Goal: Task Accomplishment & Management: Manage account settings

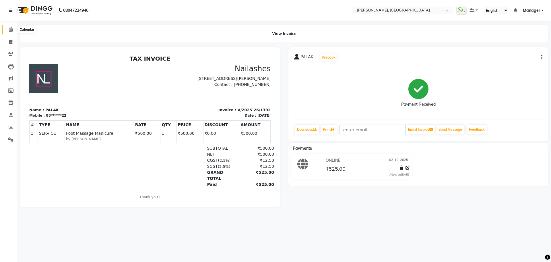
click at [9, 28] on icon at bounding box center [11, 29] width 4 height 4
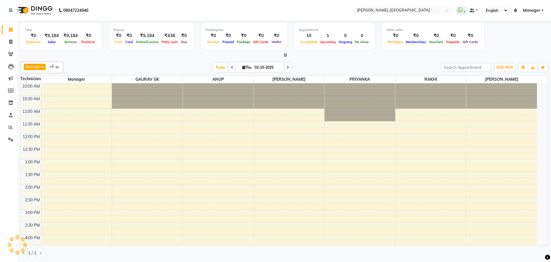
scroll to position [130, 0]
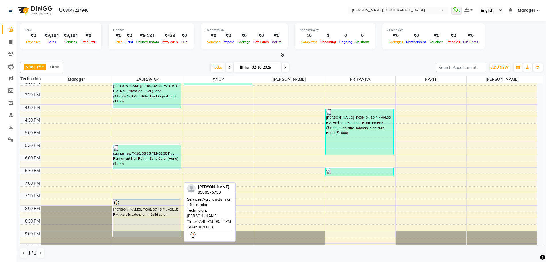
click at [129, 212] on div "[PERSON_NAME], TK08, 07:45 PM-09:15 PM, Acrylic extension + Solid color" at bounding box center [147, 218] width 68 height 37
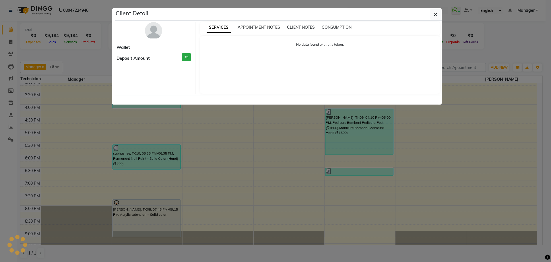
select select "7"
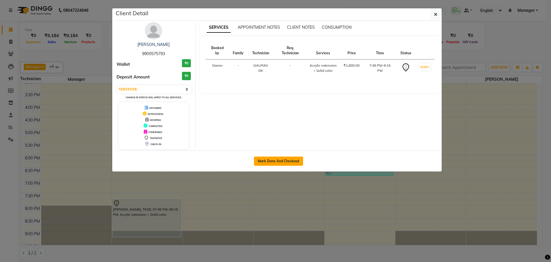
click at [282, 163] on button "Mark Done And Checkout" at bounding box center [278, 160] width 49 height 9
select select "service"
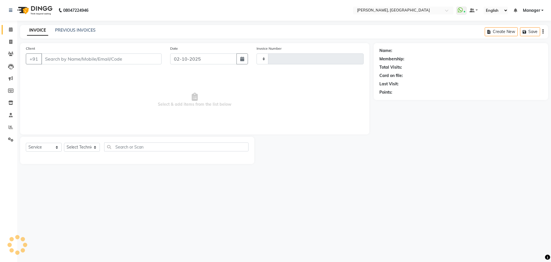
type input "1393"
select select "7674"
type input "99******93"
select select "86045"
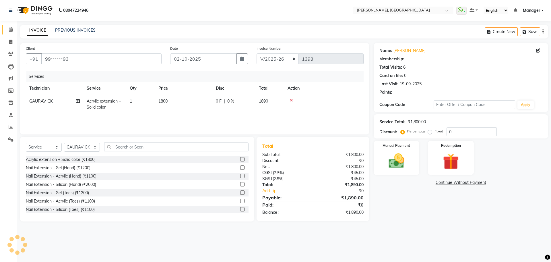
select select "1: Object"
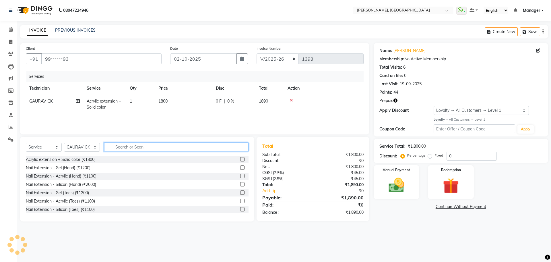
click at [162, 147] on input "text" at bounding box center [176, 146] width 144 height 9
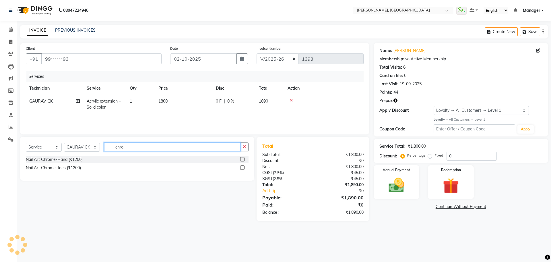
type input "chro"
click at [244, 158] on label at bounding box center [242, 159] width 4 height 4
click at [244, 158] on input "checkbox" at bounding box center [242, 160] width 4 height 4
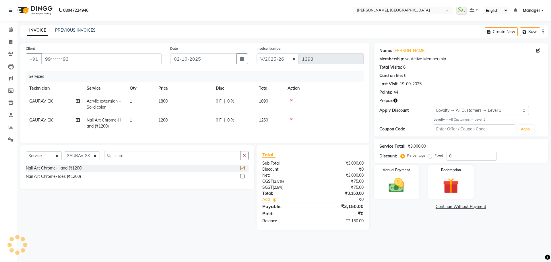
checkbox input "false"
click at [449, 181] on img at bounding box center [450, 186] width 27 height 20
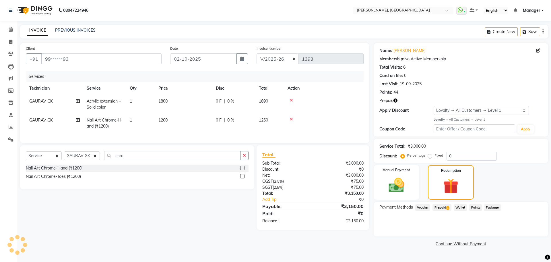
click at [438, 208] on span "Prepaid 1" at bounding box center [442, 207] width 19 height 7
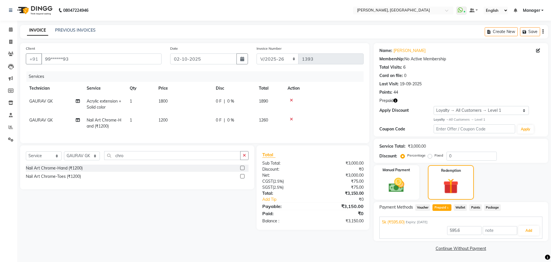
click at [290, 101] on icon at bounding box center [291, 100] width 3 height 4
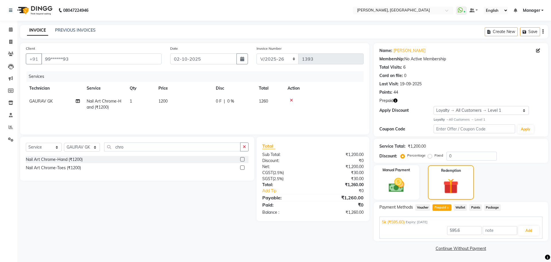
click at [290, 97] on td at bounding box center [324, 104] width 80 height 19
click at [291, 101] on icon at bounding box center [291, 100] width 3 height 4
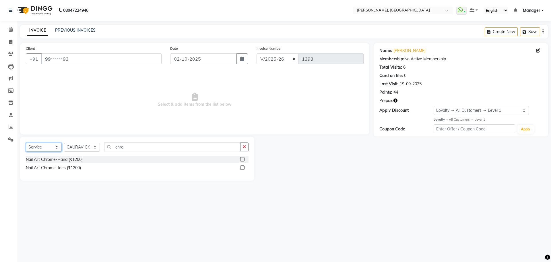
click at [44, 144] on select "Select Service Product Membership Package Voucher Prepaid Gift Card" at bounding box center [44, 147] width 36 height 9
select select "P"
click at [26, 143] on select "Select Service Product Membership Package Voucher Prepaid Gift Card" at bounding box center [44, 147] width 36 height 9
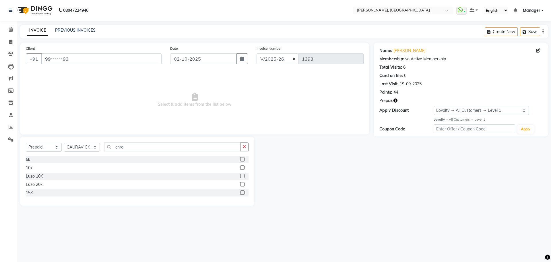
click at [243, 159] on label at bounding box center [242, 159] width 4 height 4
click at [243, 159] on input "checkbox" at bounding box center [242, 160] width 4 height 4
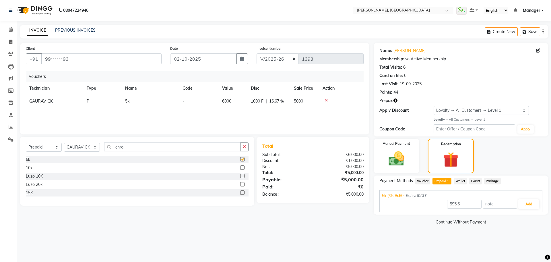
checkbox input "false"
click at [385, 161] on img at bounding box center [396, 158] width 27 height 19
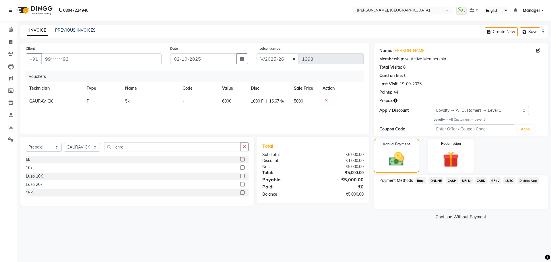
click at [435, 179] on span "ONLINE" at bounding box center [436, 180] width 15 height 7
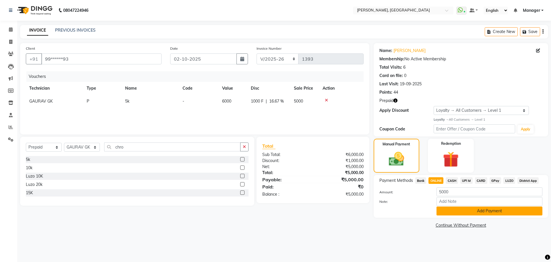
click at [473, 210] on button "Add Payment" at bounding box center [490, 210] width 106 height 9
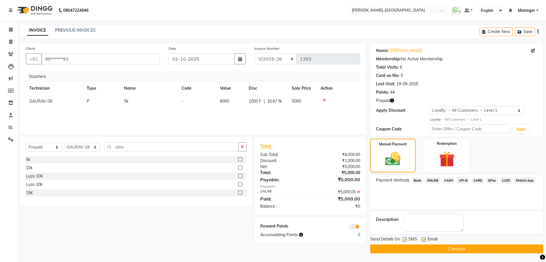
click at [456, 250] on button "Checkout" at bounding box center [456, 248] width 173 height 9
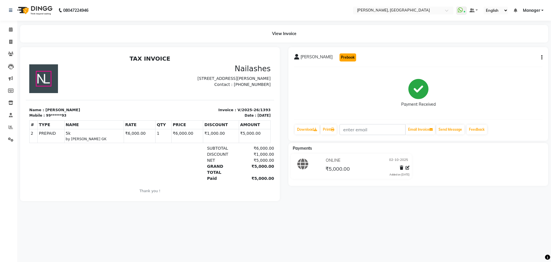
click at [340, 59] on button "Prebook" at bounding box center [348, 57] width 17 height 8
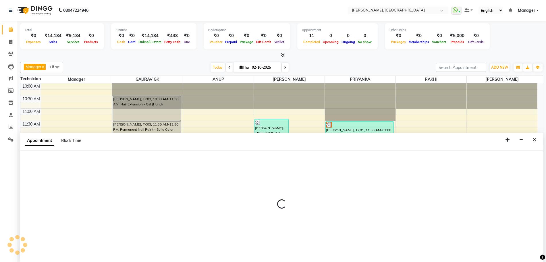
scroll to position [0, 0]
select select "660"
select select "tentative"
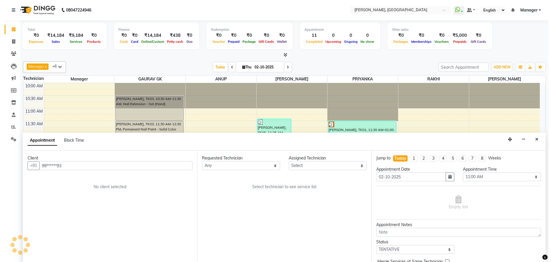
scroll to position [141, 0]
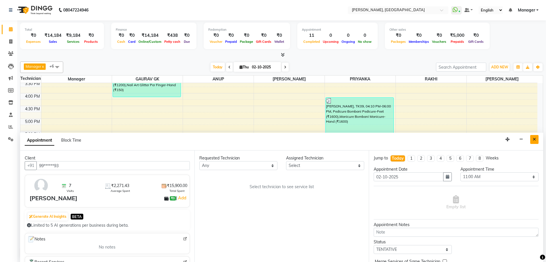
click at [535, 137] on icon "Close" at bounding box center [533, 139] width 3 height 4
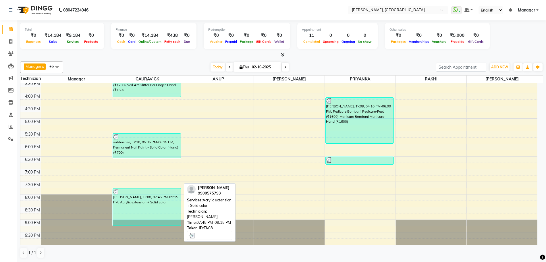
click at [150, 197] on div "[PERSON_NAME], TK08, 07:45 PM-09:15 PM, Acrylic extension + Solid color" at bounding box center [147, 206] width 68 height 37
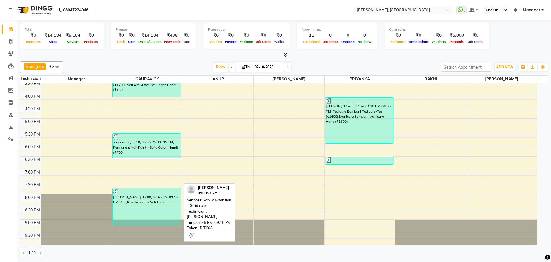
select select "3"
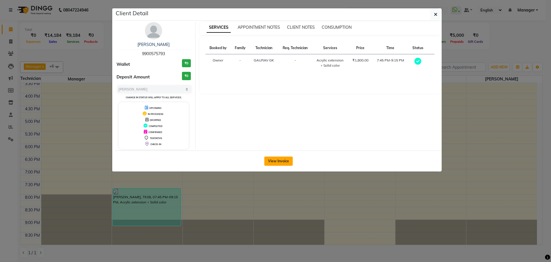
click at [277, 158] on button "View Invoice" at bounding box center [278, 160] width 28 height 9
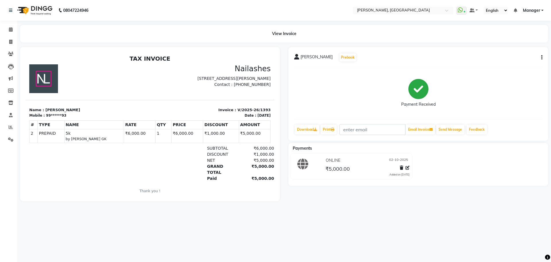
click at [541, 58] on button "button" at bounding box center [540, 58] width 3 height 6
click at [460, 71] on div "Payment Received" at bounding box center [418, 92] width 248 height 43
click at [11, 29] on icon at bounding box center [11, 29] width 4 height 4
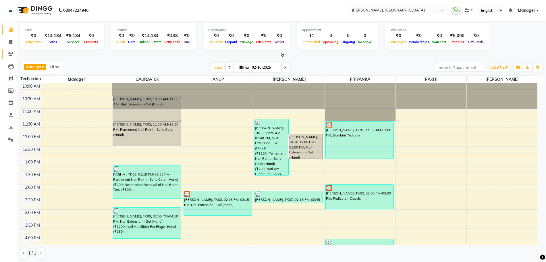
click at [11, 50] on link "Clients" at bounding box center [9, 53] width 14 height 9
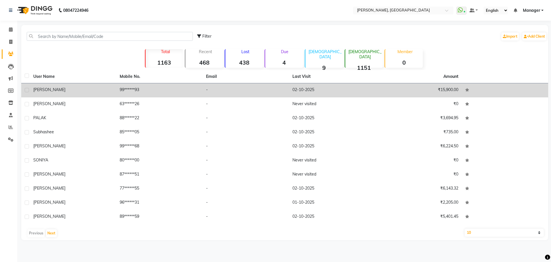
click at [94, 93] on td "[PERSON_NAME]" at bounding box center [73, 90] width 86 height 14
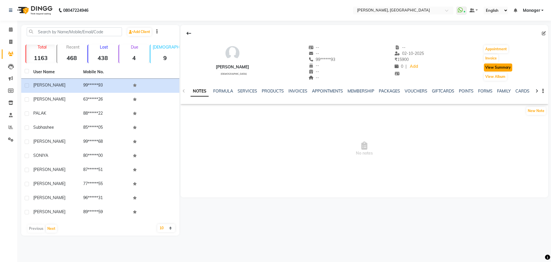
click at [490, 66] on button "View Summary" at bounding box center [498, 67] width 28 height 8
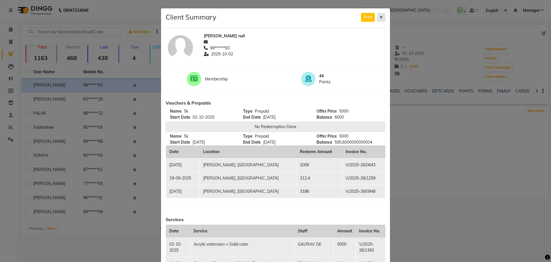
click at [377, 14] on button at bounding box center [381, 17] width 8 height 9
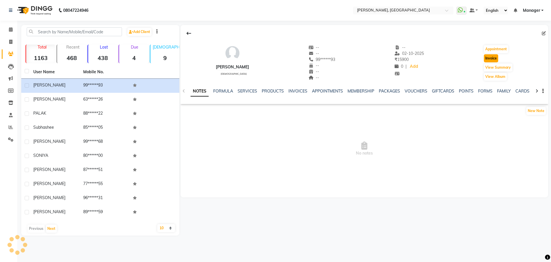
click at [492, 59] on button "Invoice" at bounding box center [491, 58] width 14 height 8
select select "service"
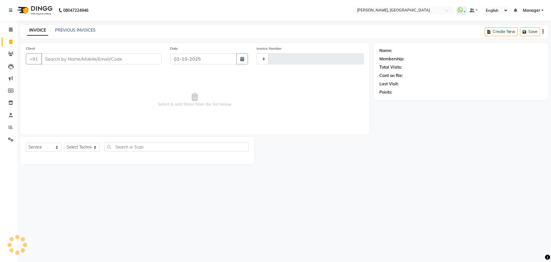
type input "1394"
select select "7674"
type input "99******93"
select select "1: Object"
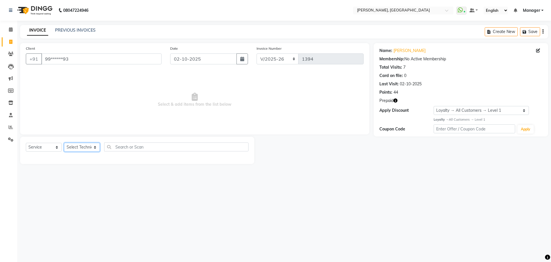
click at [80, 147] on select "Select Technician ANUP GAURAV GK [PERSON_NAME] Manager Owner [PERSON_NAME] RAKH…" at bounding box center [82, 147] width 36 height 9
select select "86045"
click at [64, 143] on select "Select Technician ANUP GAURAV GK [PERSON_NAME] Manager Owner [PERSON_NAME] RAKH…" at bounding box center [82, 147] width 36 height 9
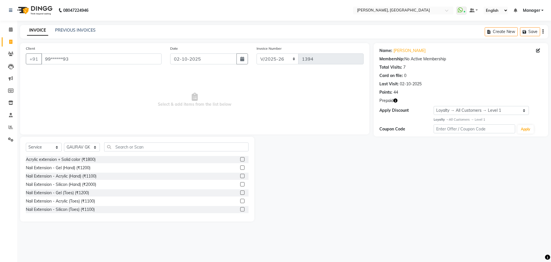
click at [240, 159] on label at bounding box center [242, 159] width 4 height 4
click at [240, 159] on input "checkbox" at bounding box center [242, 160] width 4 height 4
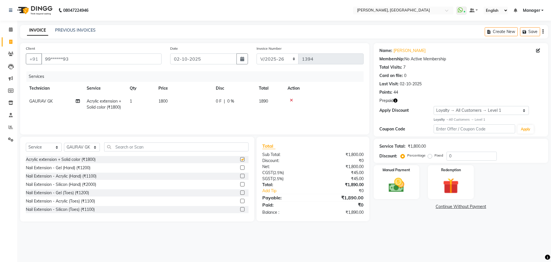
checkbox input "false"
click at [447, 187] on img at bounding box center [450, 186] width 27 height 20
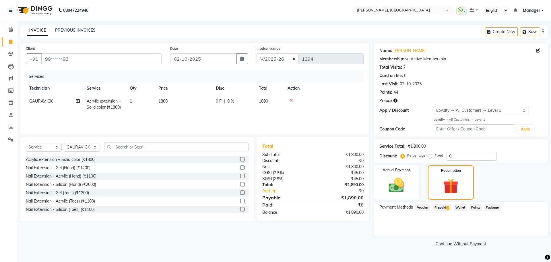
click at [438, 207] on span "Prepaid 2" at bounding box center [442, 207] width 19 height 7
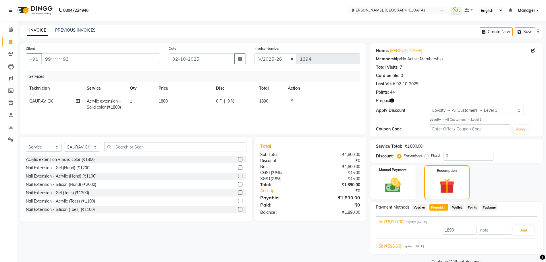
scroll to position [13, 0]
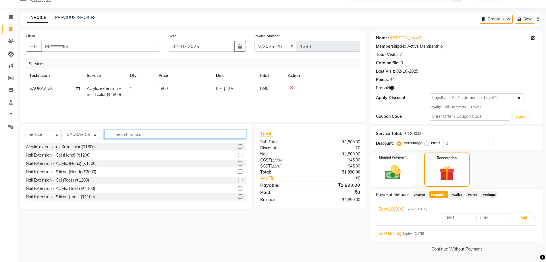
click at [136, 132] on input "text" at bounding box center [175, 134] width 142 height 9
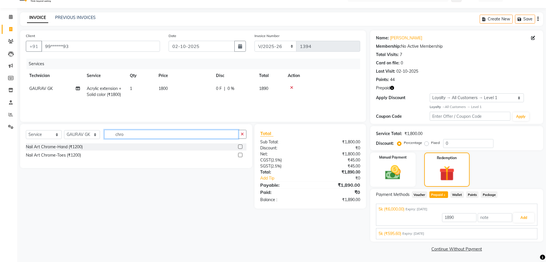
type input "chro"
click at [241, 146] on label at bounding box center [240, 146] width 4 height 4
click at [241, 146] on input "checkbox" at bounding box center [240, 147] width 4 height 4
checkbox input "true"
type input "6000"
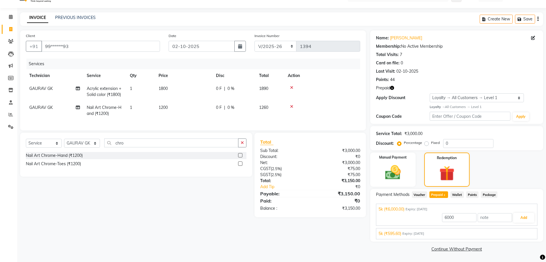
checkbox input "false"
click at [524, 219] on button "Add" at bounding box center [523, 218] width 21 height 10
click at [464, 218] on input "6000" at bounding box center [459, 217] width 34 height 9
click at [456, 167] on img at bounding box center [447, 174] width 26 height 20
click at [459, 216] on input "6000" at bounding box center [459, 217] width 34 height 9
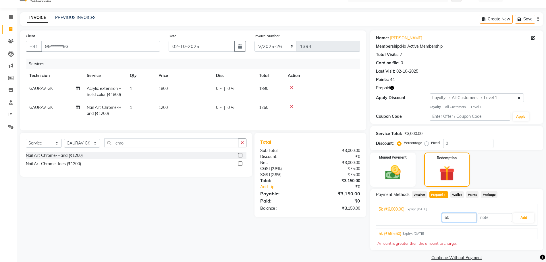
type input "6"
click at [508, 178] on div "Manual Payment Redemption" at bounding box center [456, 169] width 181 height 34
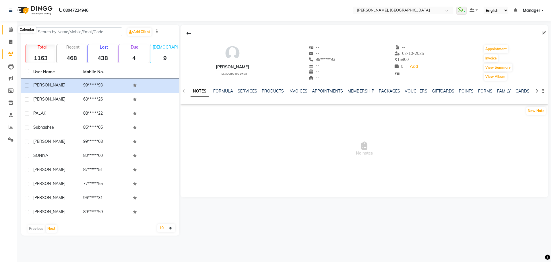
click at [12, 30] on icon at bounding box center [11, 29] width 4 height 4
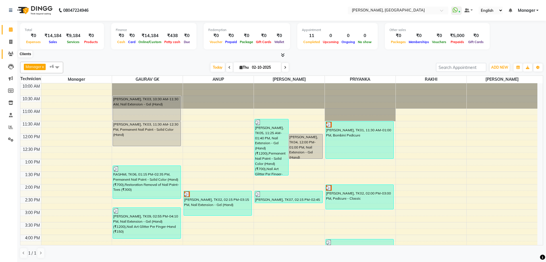
click at [8, 51] on span at bounding box center [11, 54] width 10 height 7
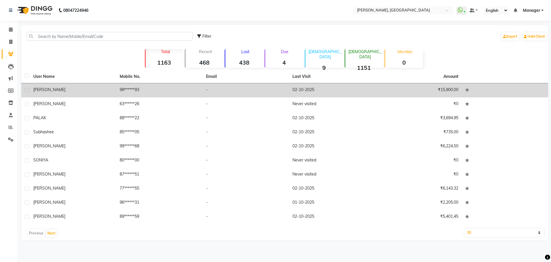
click at [47, 90] on span "[PERSON_NAME]" at bounding box center [49, 89] width 32 height 5
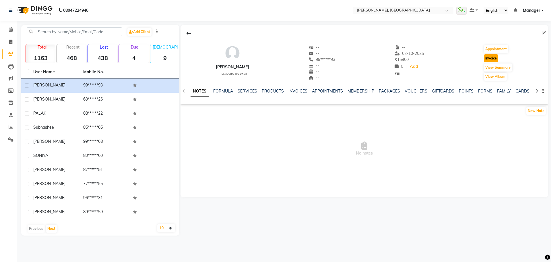
click at [495, 57] on button "Invoice" at bounding box center [491, 58] width 14 height 8
select select "service"
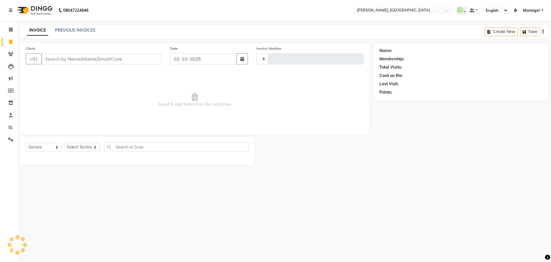
type input "1394"
select select "7674"
type input "99******93"
select select "1: Object"
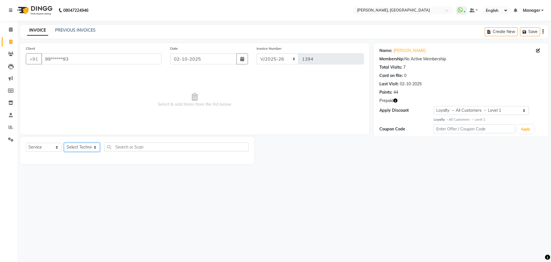
click at [79, 147] on select "Select Technician ANUP GAURAV GK [PERSON_NAME] Manager Owner [PERSON_NAME] RAKH…" at bounding box center [82, 147] width 36 height 9
select select "86045"
click at [64, 143] on select "Select Technician ANUP GAURAV GK [PERSON_NAME] Manager Owner [PERSON_NAME] RAKH…" at bounding box center [82, 147] width 36 height 9
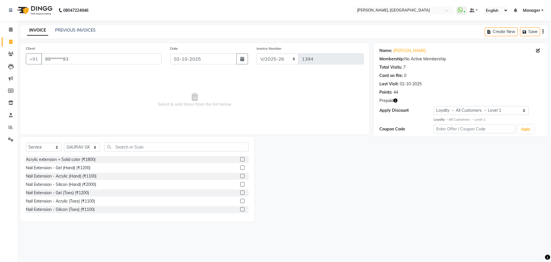
click at [240, 160] on label at bounding box center [242, 159] width 4 height 4
click at [240, 160] on input "checkbox" at bounding box center [242, 160] width 4 height 4
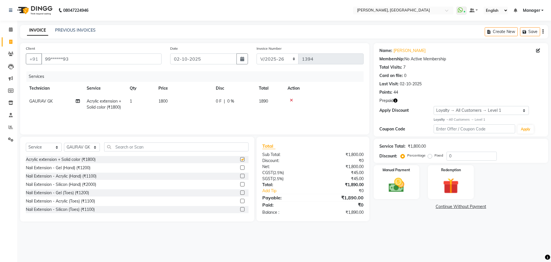
checkbox input "false"
click at [162, 148] on input "text" at bounding box center [176, 146] width 144 height 9
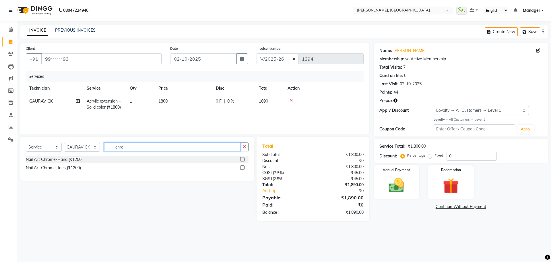
type input "chro"
click at [242, 157] on label at bounding box center [242, 159] width 4 height 4
click at [242, 158] on input "checkbox" at bounding box center [242, 160] width 4 height 4
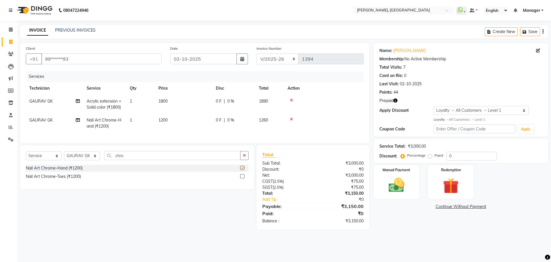
checkbox input "false"
click at [447, 183] on img at bounding box center [450, 186] width 27 height 20
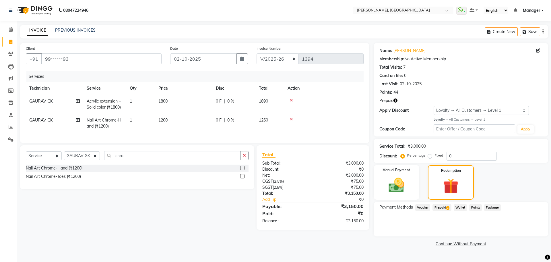
click at [442, 206] on span "Prepaid 2" at bounding box center [442, 207] width 19 height 7
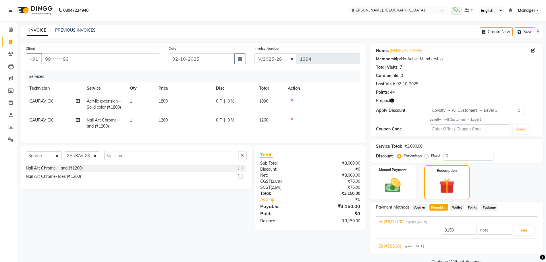
scroll to position [13, 0]
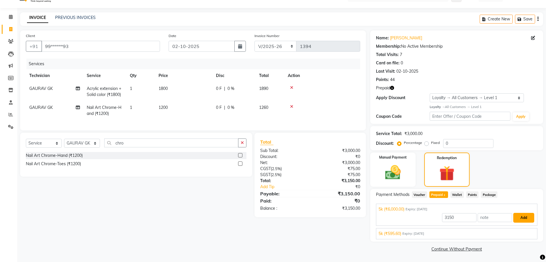
click at [523, 215] on button "Add" at bounding box center [523, 218] width 21 height 10
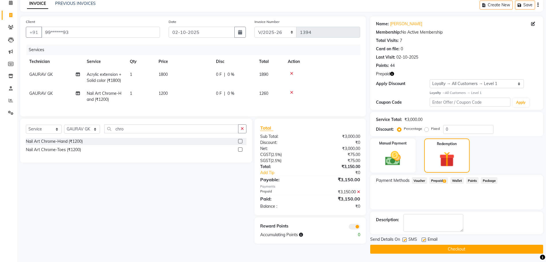
scroll to position [27, 0]
click at [454, 247] on button "Checkout" at bounding box center [456, 248] width 173 height 9
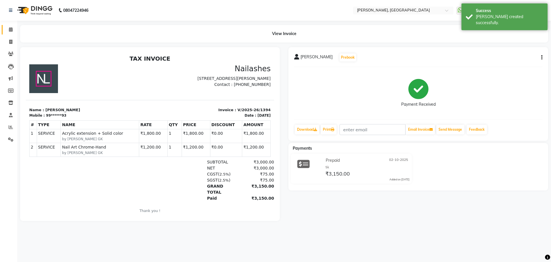
click at [9, 25] on link "Calendar" at bounding box center [9, 29] width 14 height 9
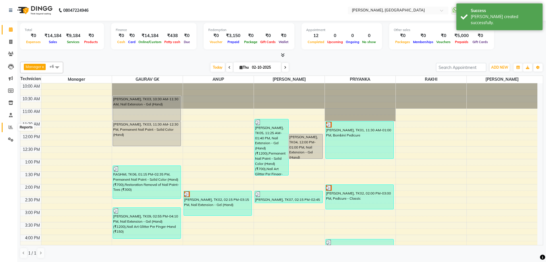
click at [11, 126] on icon at bounding box center [11, 127] width 4 height 4
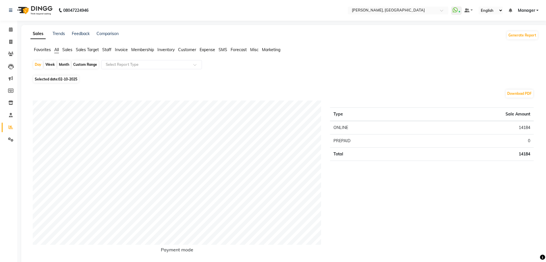
click at [109, 49] on span "Staff" at bounding box center [106, 49] width 9 height 5
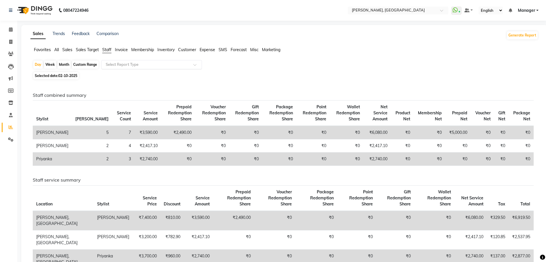
click at [125, 67] on input "text" at bounding box center [145, 65] width 83 height 6
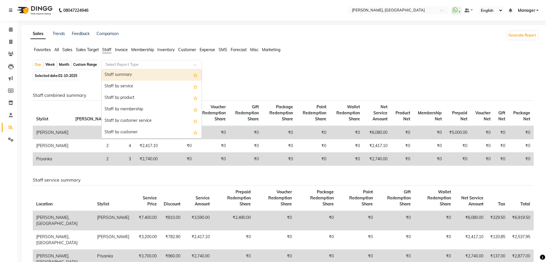
click at [126, 72] on div "Staff summary" at bounding box center [152, 74] width 100 height 11
select select "full_report"
select select "csv"
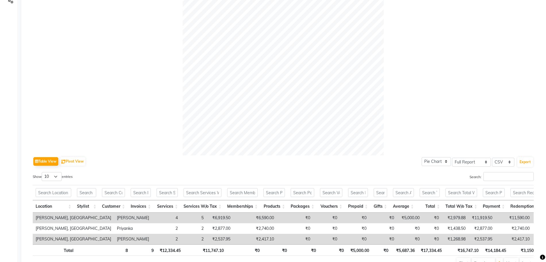
scroll to position [175, 0]
